Goal: Task Accomplishment & Management: Use online tool/utility

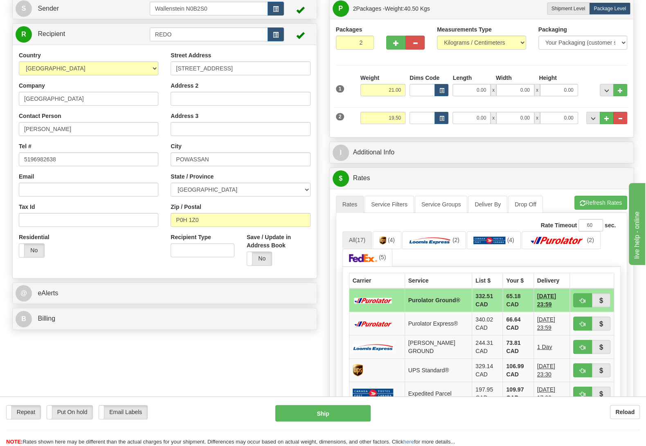
scroll to position [86, 0]
click at [632, 412] on b "Reload" at bounding box center [624, 411] width 19 height 7
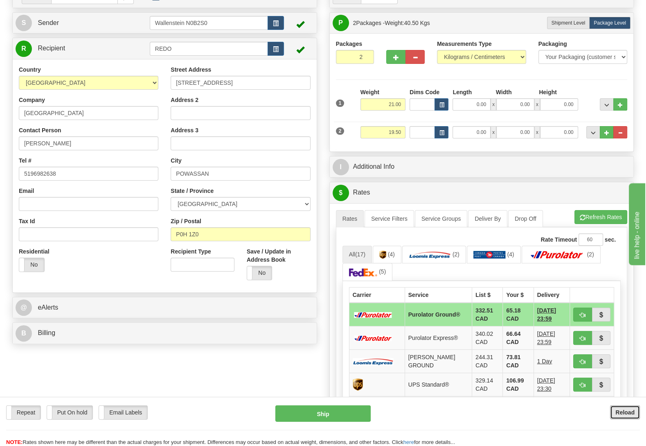
scroll to position [0, 0]
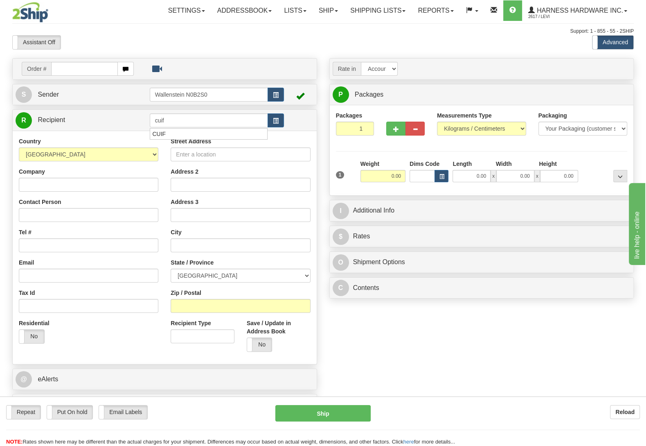
type input "cuif"
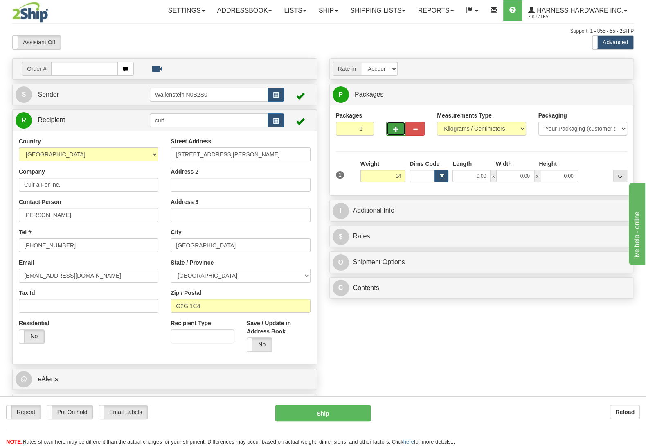
type input "14.00"
click at [397, 124] on button "button" at bounding box center [395, 129] width 19 height 14
radio input "true"
type input "2"
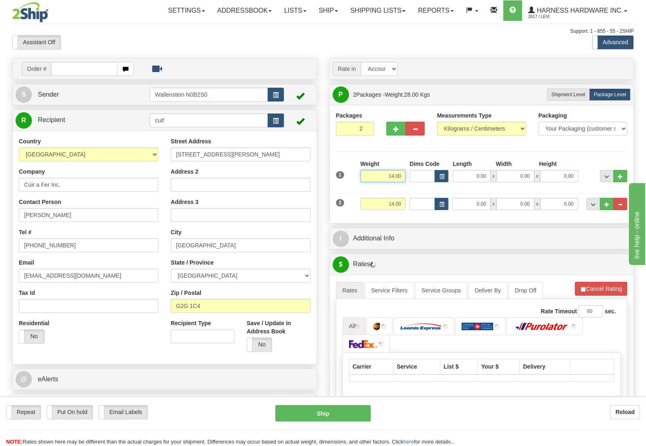
drag, startPoint x: 387, startPoint y: 180, endPoint x: 449, endPoint y: 186, distance: 62.9
click at [405, 182] on input "14.00" at bounding box center [382, 176] width 45 height 12
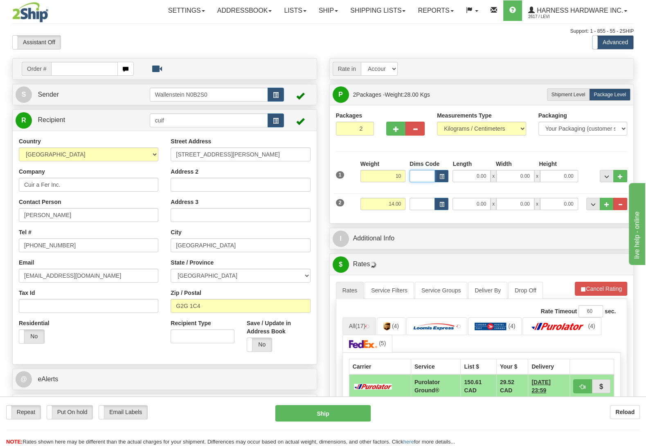
type input "10.00"
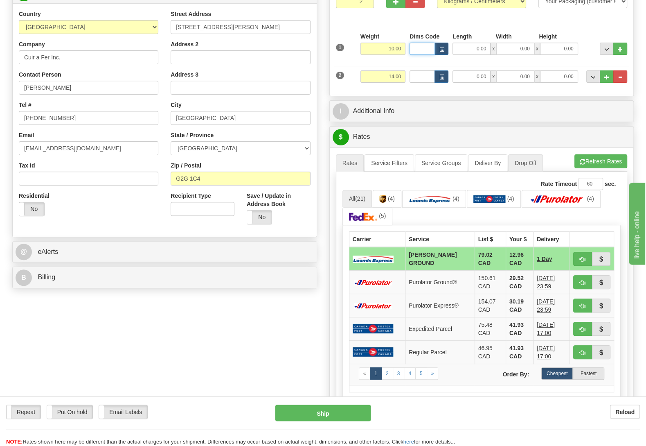
scroll to position [129, 0]
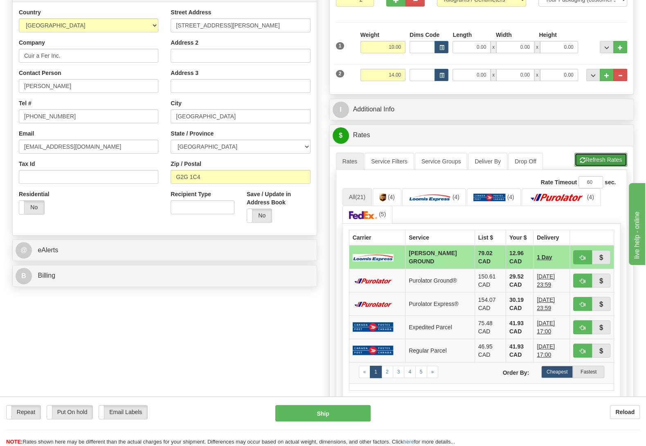
click at [593, 161] on button "Refresh Rates" at bounding box center [600, 160] width 53 height 14
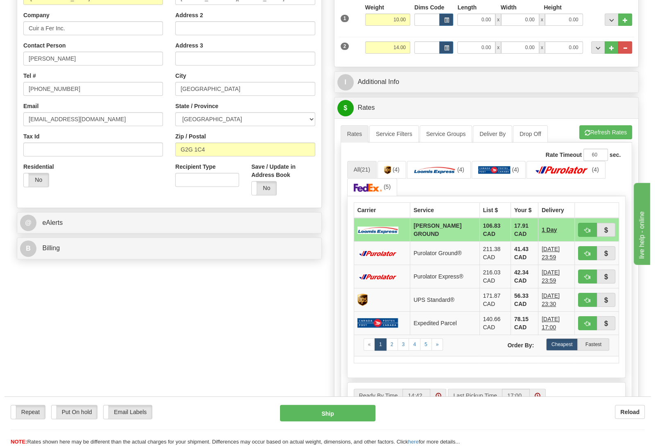
scroll to position [172, 0]
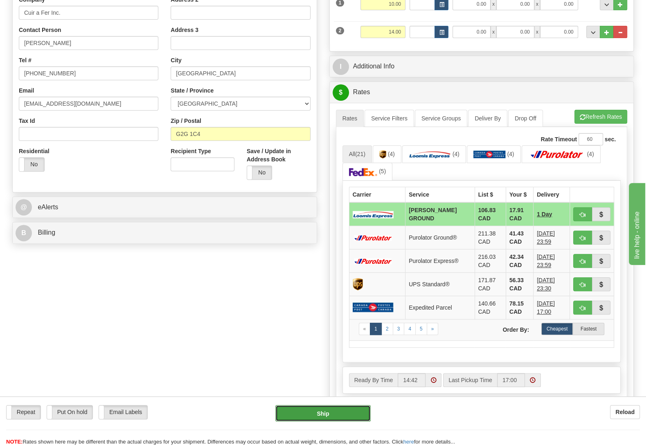
click at [321, 409] on button "Ship" at bounding box center [322, 413] width 95 height 16
type input "DD"
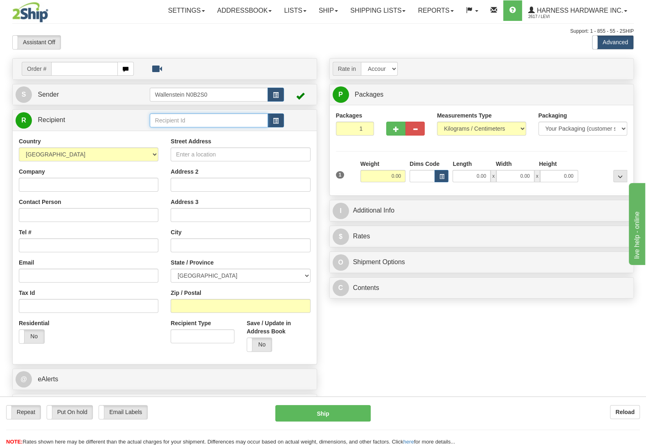
click at [186, 121] on input "text" at bounding box center [209, 120] width 118 height 14
type input "nah"
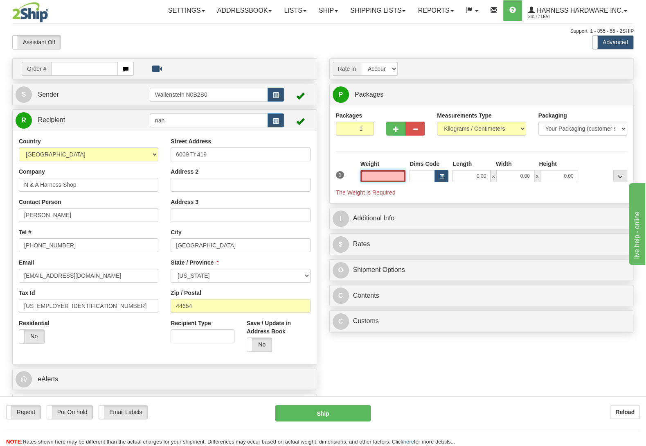
type input "1"
type input "MILLERSBURG"
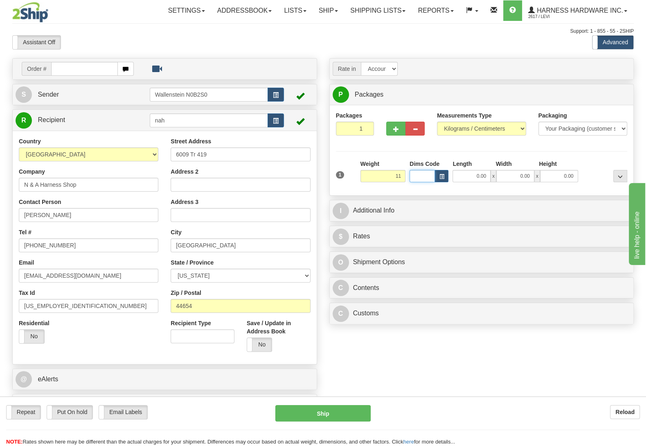
type input "11.00"
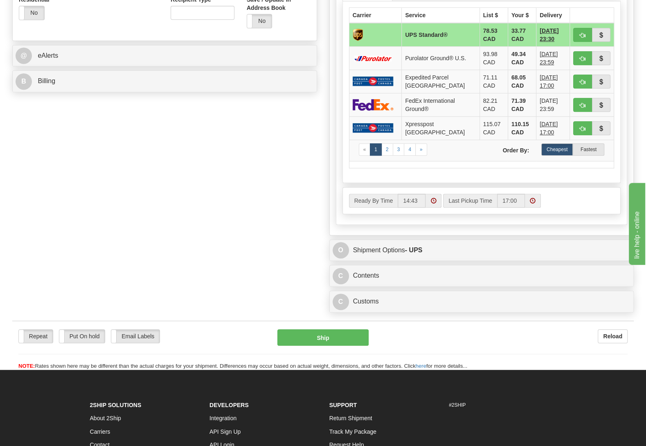
scroll to position [301, 0]
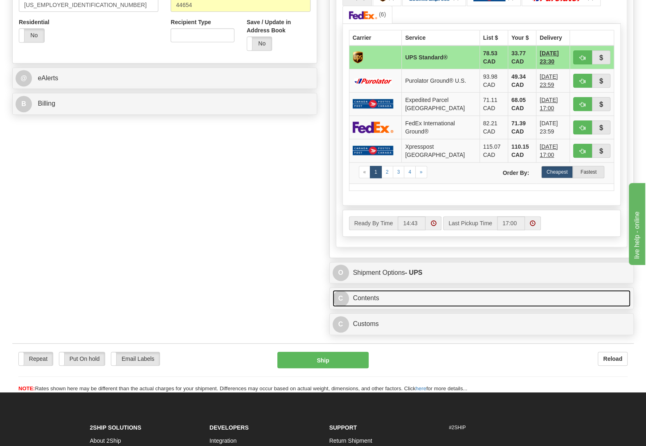
click at [370, 305] on link "C Contents" at bounding box center [482, 298] width 298 height 17
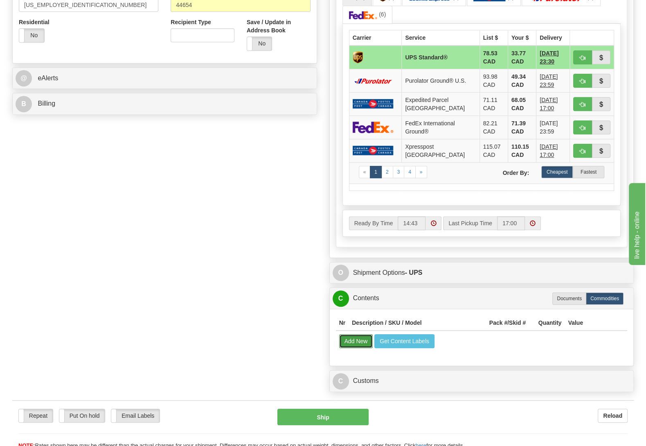
click at [360, 348] on button "Add New" at bounding box center [356, 341] width 34 height 14
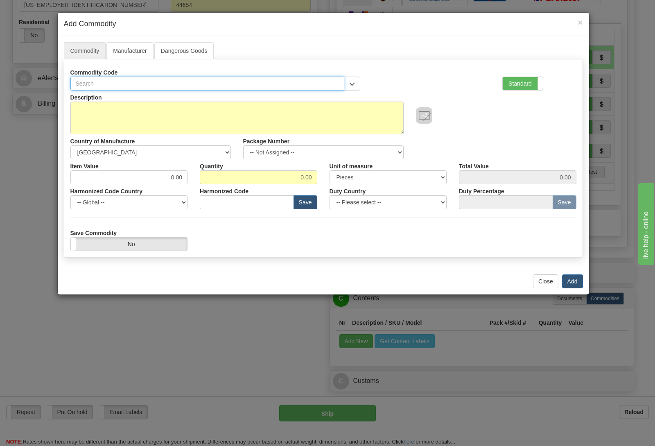
click at [163, 82] on input "text" at bounding box center [207, 84] width 274 height 14
click at [349, 84] on button "button" at bounding box center [352, 84] width 16 height 14
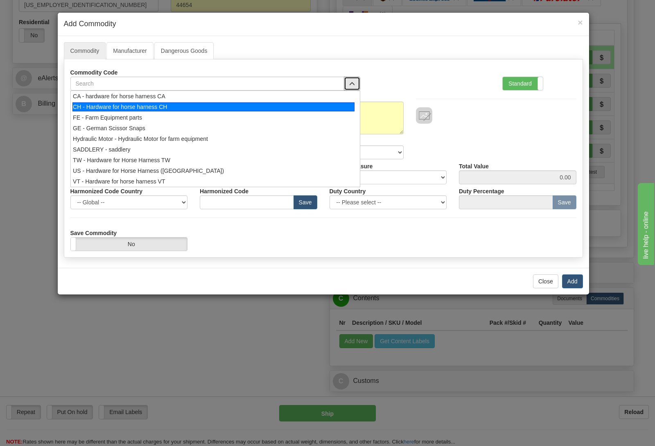
click at [254, 110] on div "CH - Hardware for horse harness CH" at bounding box center [213, 106] width 282 height 9
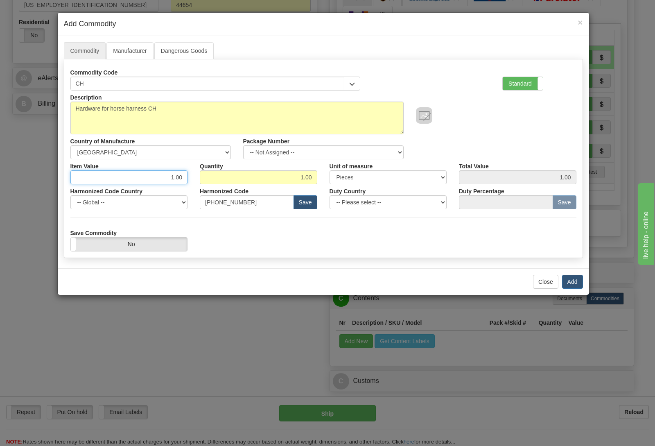
drag, startPoint x: 162, startPoint y: 178, endPoint x: 243, endPoint y: 173, distance: 81.6
click at [188, 173] on input "1.00" at bounding box center [128, 177] width 117 height 14
type input "787.68"
click at [563, 278] on button "Add" at bounding box center [572, 282] width 21 height 14
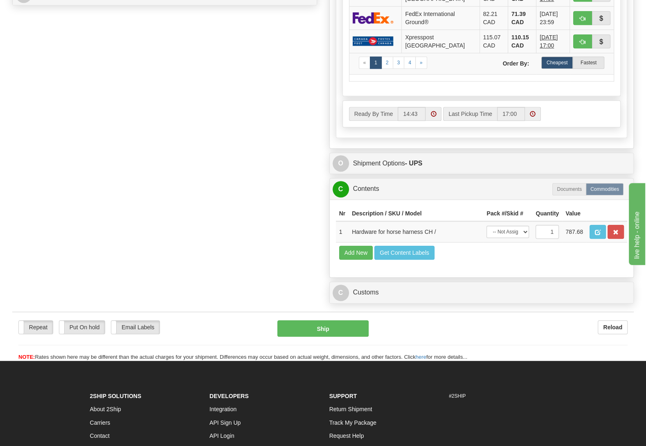
scroll to position [430, 0]
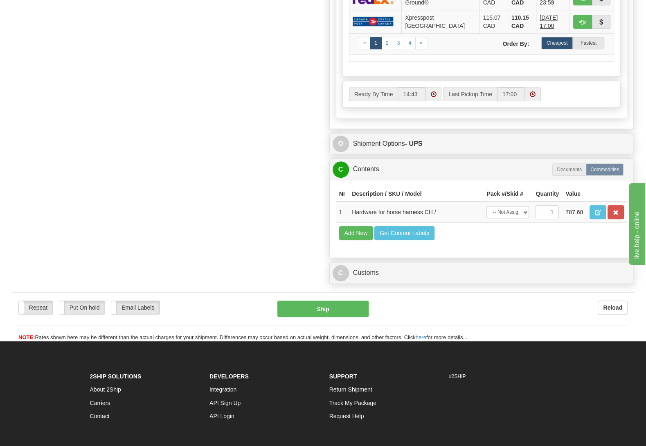
click at [402, 283] on div "C Customs Duties / Taxes" at bounding box center [482, 272] width 304 height 21
click at [396, 281] on link "C Customs" at bounding box center [482, 272] width 298 height 17
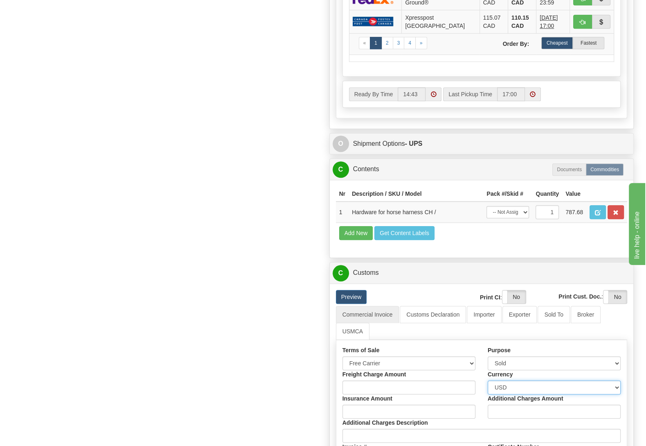
click at [488, 380] on select "Please select CAD USD EUR ZAR RON ANG ARN AUD AUS AWG BBD BFR BGN BHD BMD BND B…" at bounding box center [554, 387] width 133 height 14
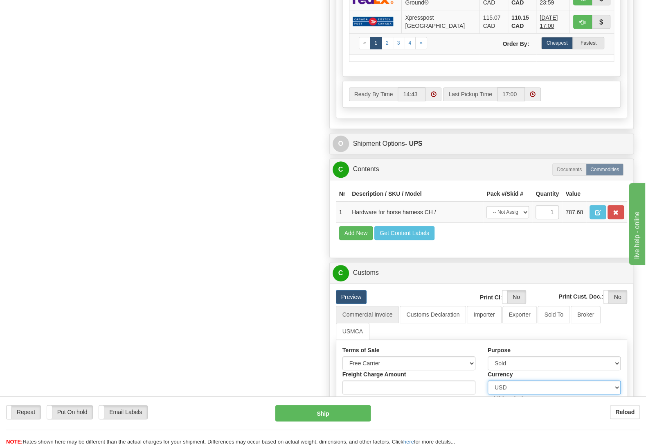
select select "0"
click option "CAD" at bounding box center [0, 0] width 0 height 0
click at [135, 148] on div "Order # S Sender" at bounding box center [323, 127] width 634 height 998
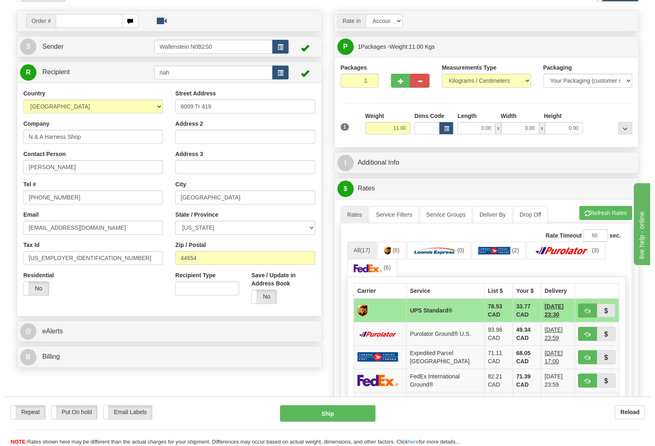
scroll to position [43, 0]
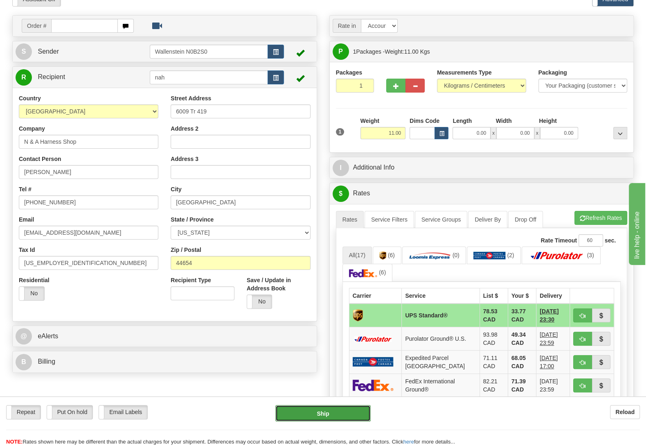
click at [333, 415] on button "Ship" at bounding box center [322, 413] width 95 height 16
type input "11"
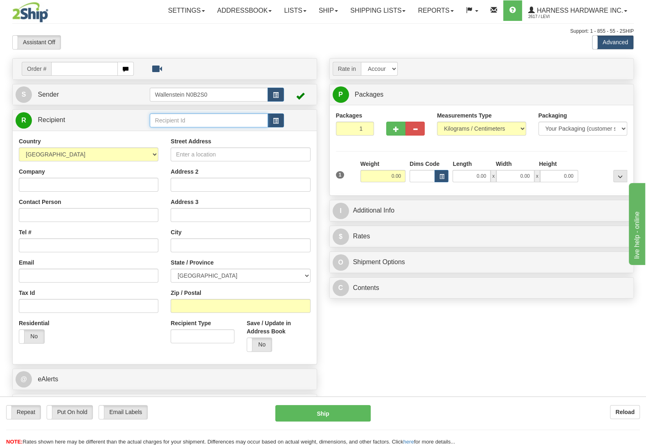
click at [206, 125] on input "text" at bounding box center [209, 120] width 118 height 14
type input "joab"
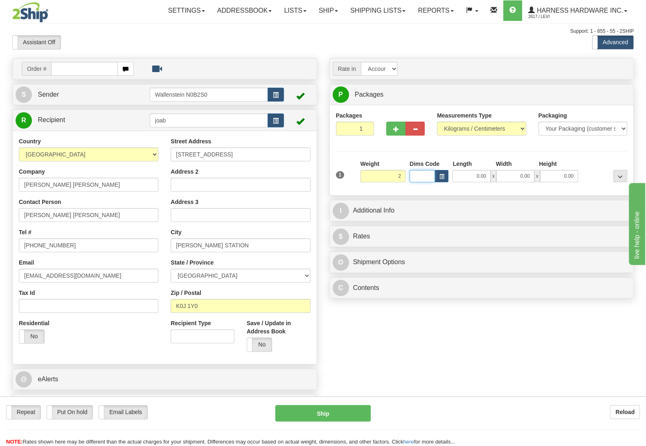
type input "2.00"
